Goal: Find specific page/section: Find specific page/section

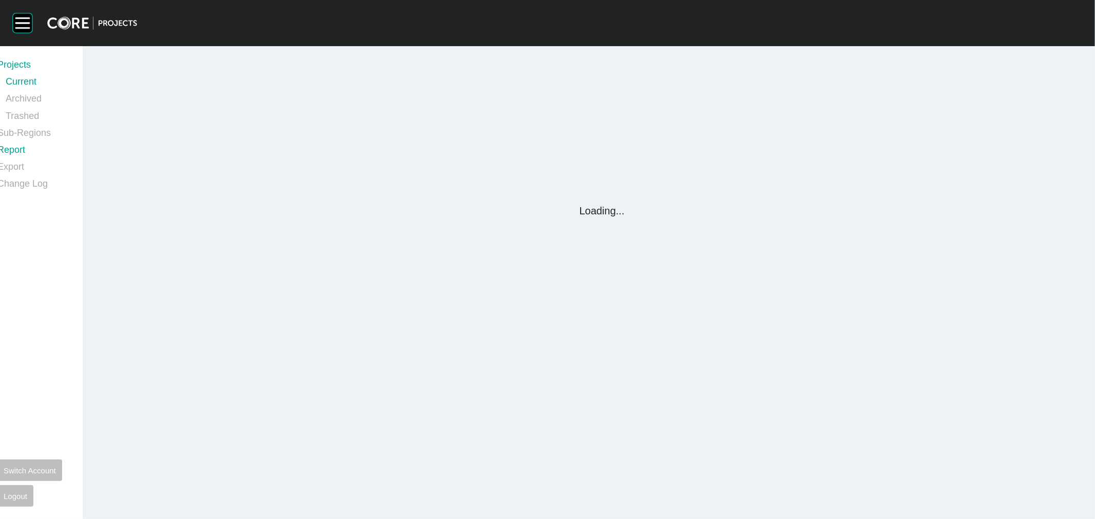
click at [32, 153] on link "Report" at bounding box center [33, 152] width 73 height 17
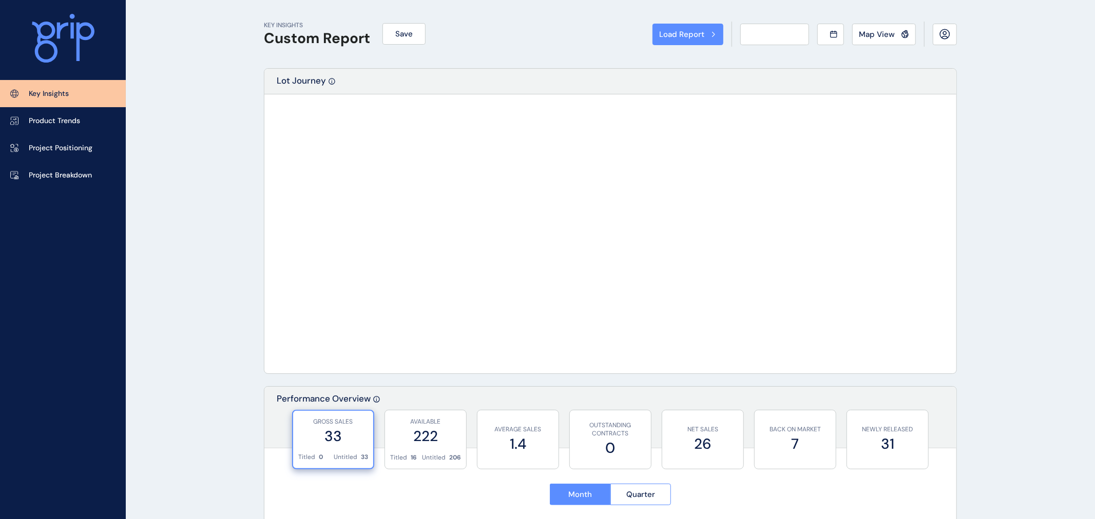
click at [32, 153] on div "Load Report Select from a previously saved report or search for a subregion bel…" at bounding box center [547, 259] width 1095 height 519
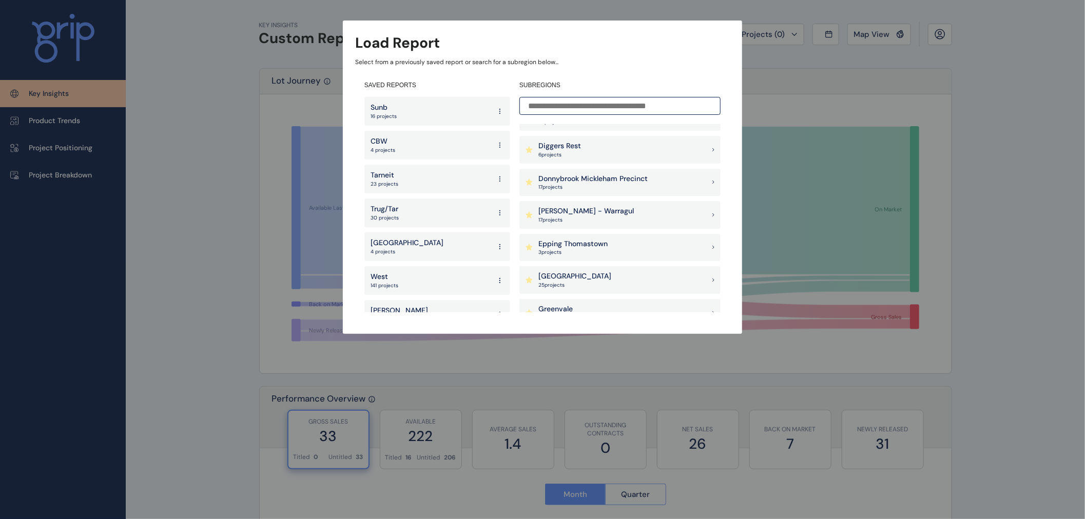
scroll to position [399, 0]
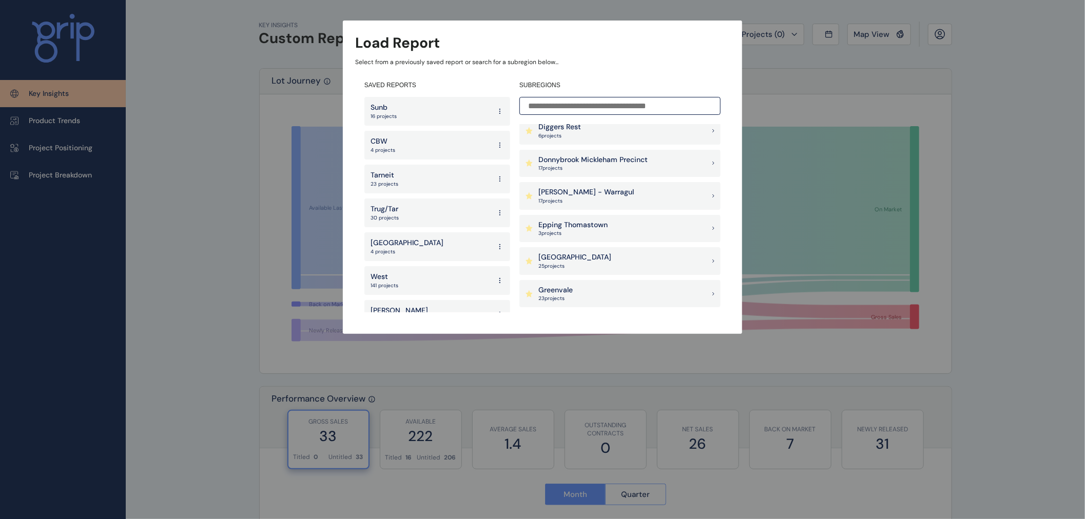
click at [552, 227] on p "Epping Thomastown" at bounding box center [572, 225] width 69 height 10
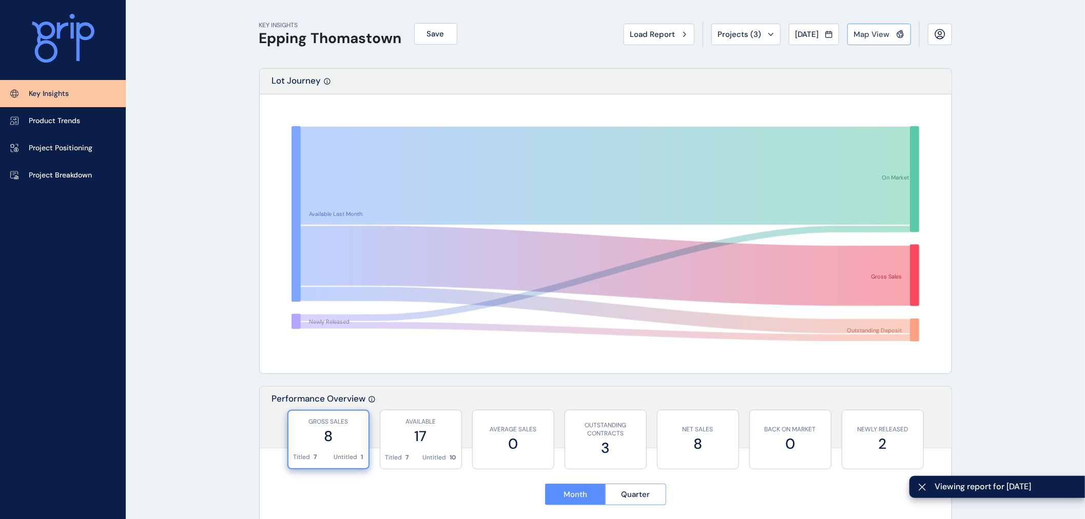
click at [854, 32] on span "Map View" at bounding box center [872, 34] width 36 height 10
